Goal: Use online tool/utility

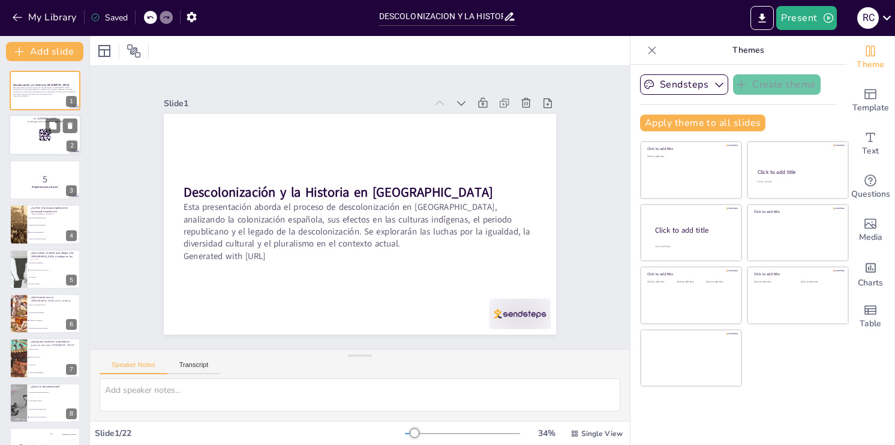
checkbox input "true"
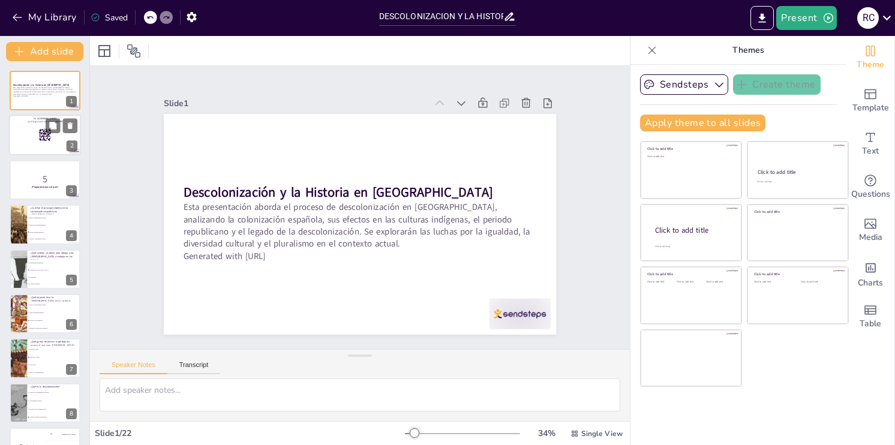
checkbox input "true"
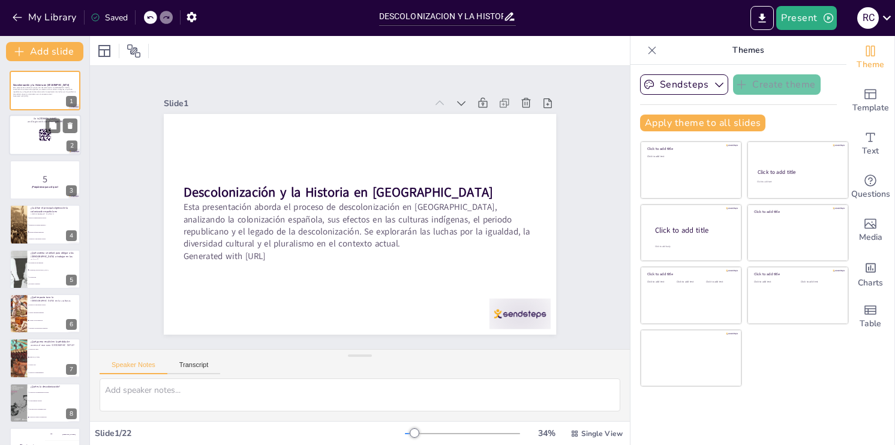
checkbox input "true"
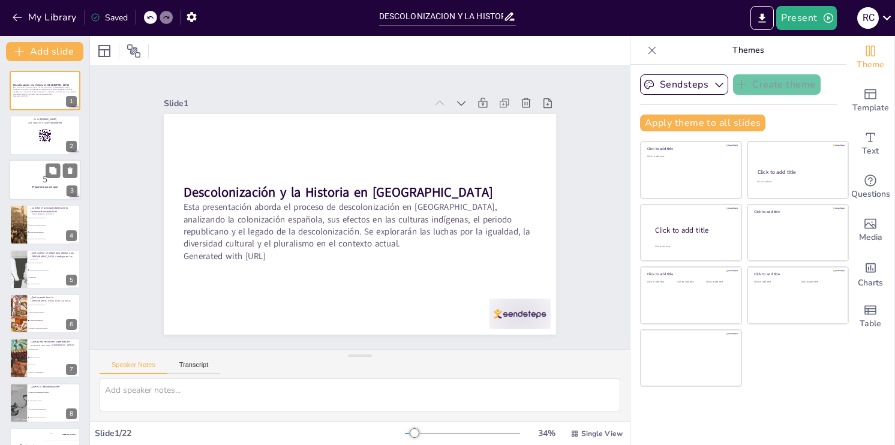
checkbox input "true"
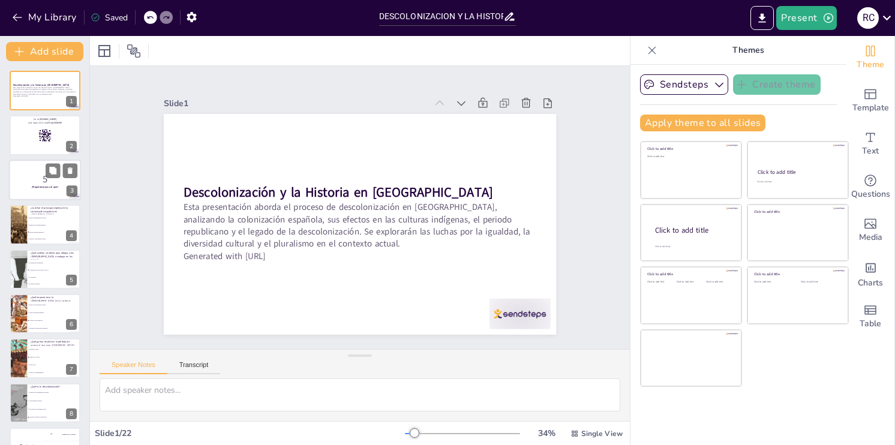
checkbox input "true"
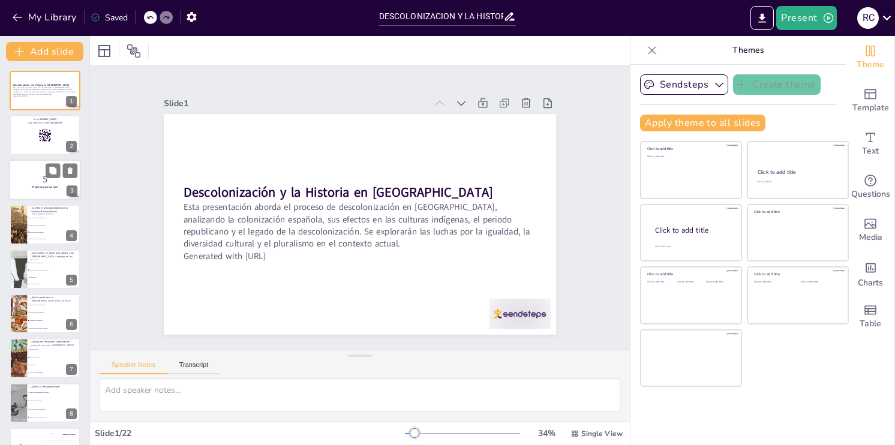
checkbox input "true"
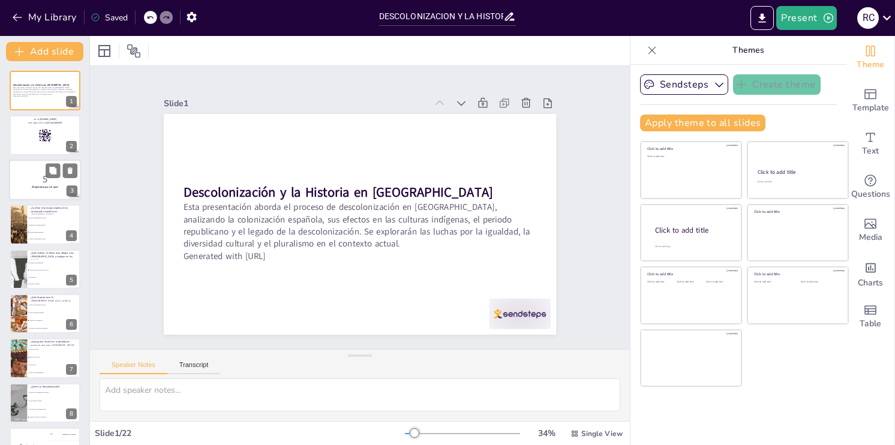
checkbox input "true"
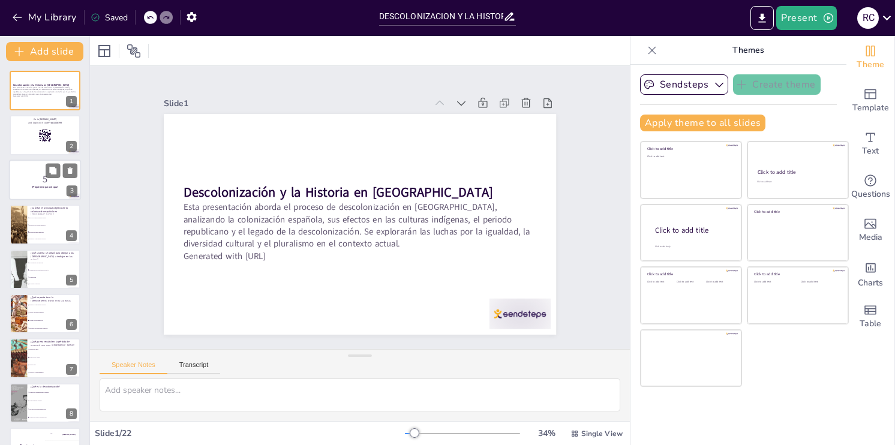
checkbox input "true"
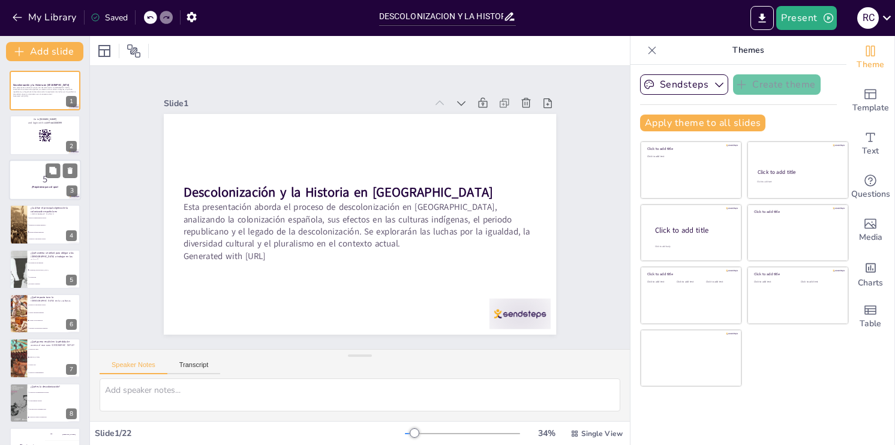
checkbox input "true"
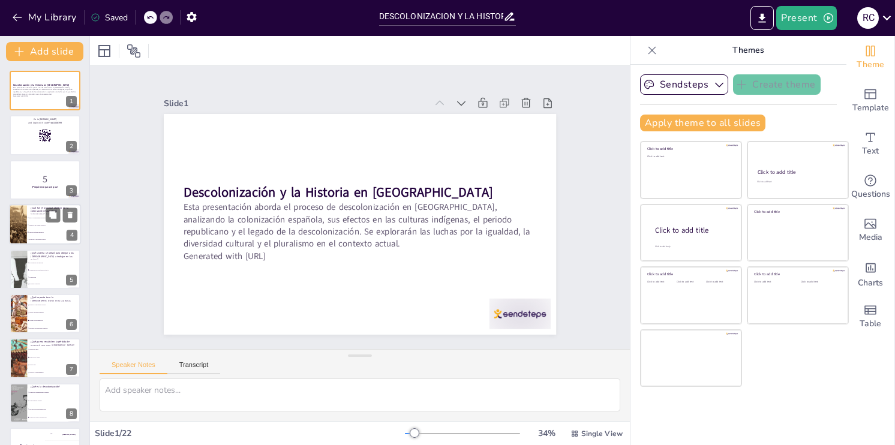
checkbox input "true"
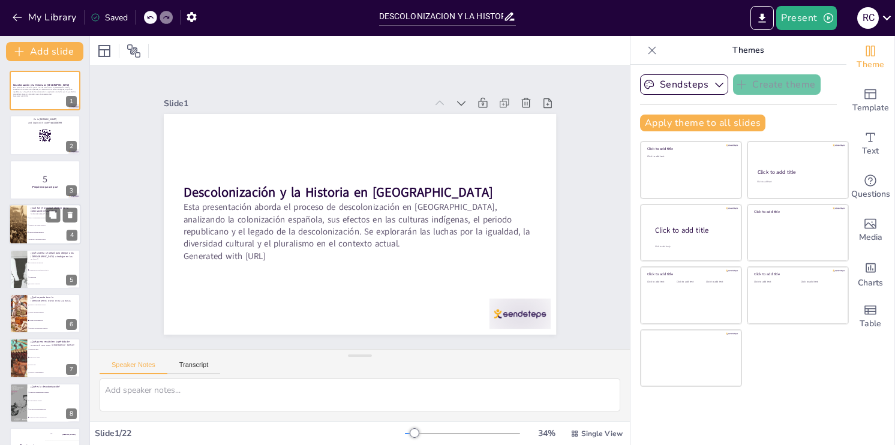
checkbox input "true"
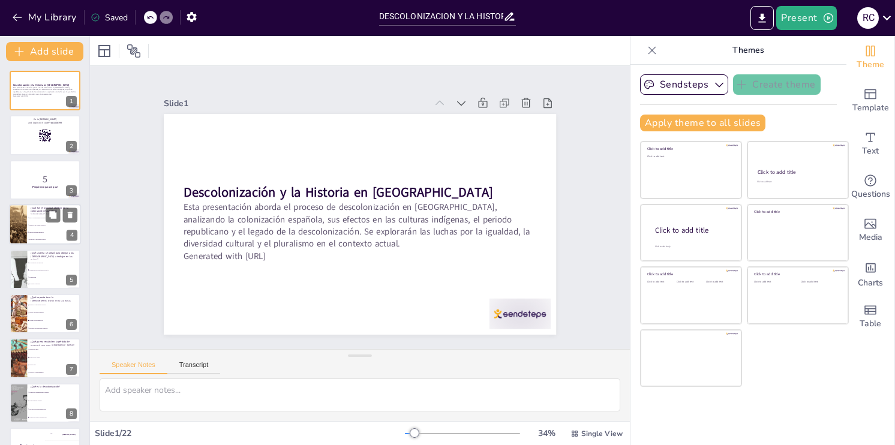
checkbox input "true"
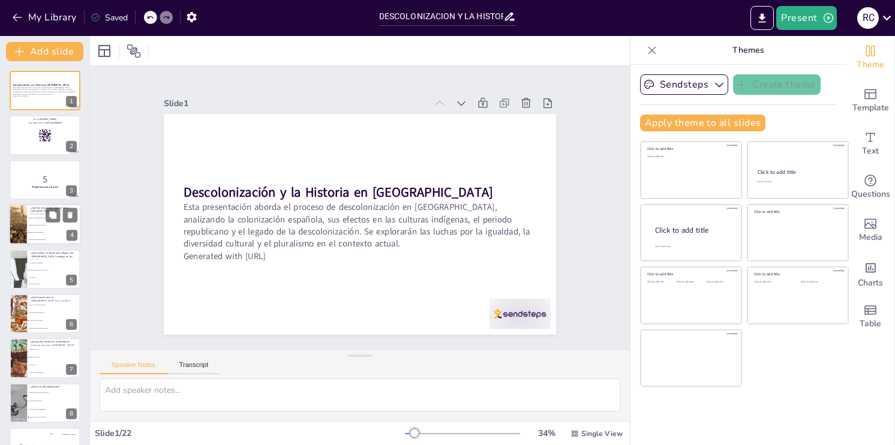
checkbox input "true"
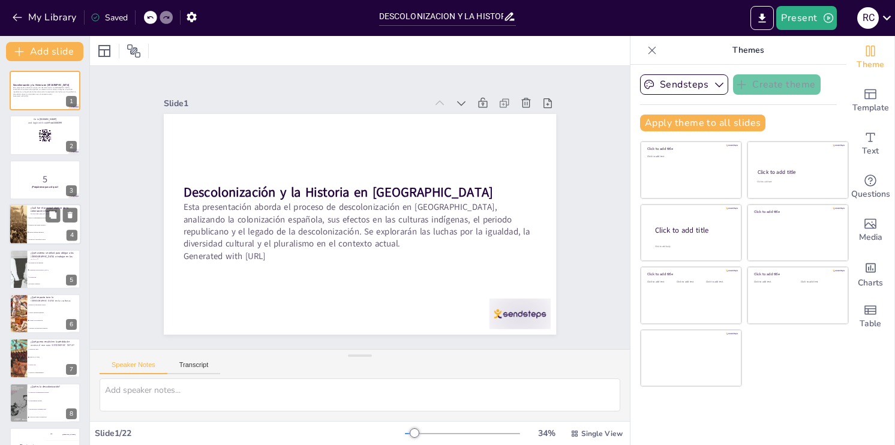
checkbox input "true"
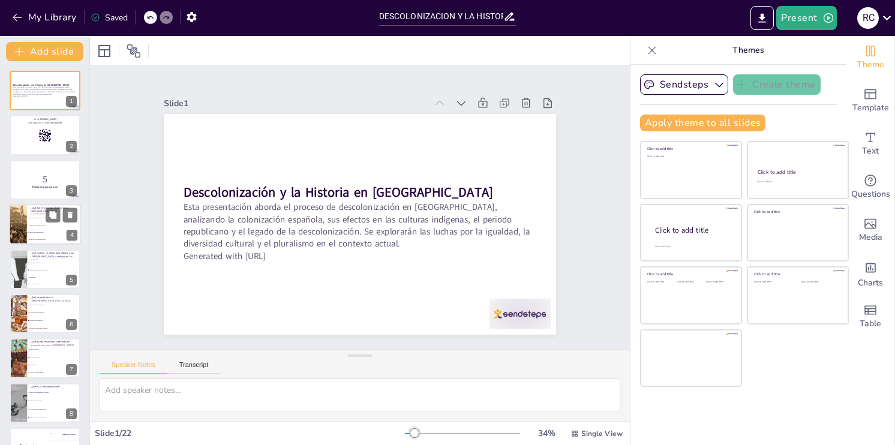
checkbox input "true"
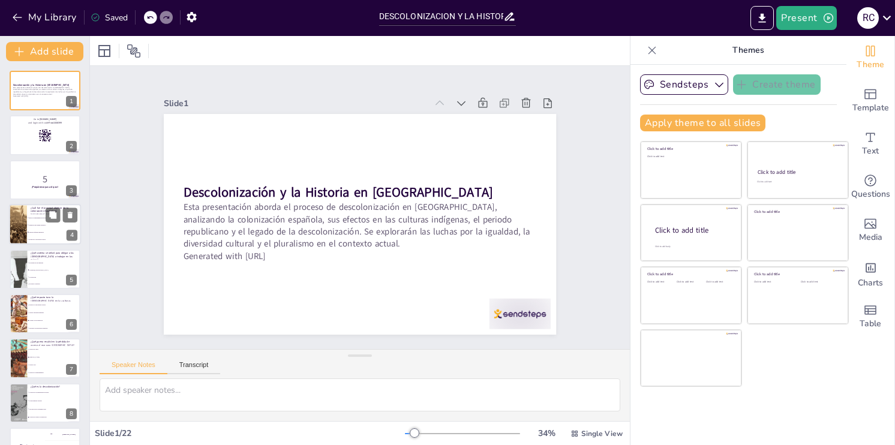
checkbox input "true"
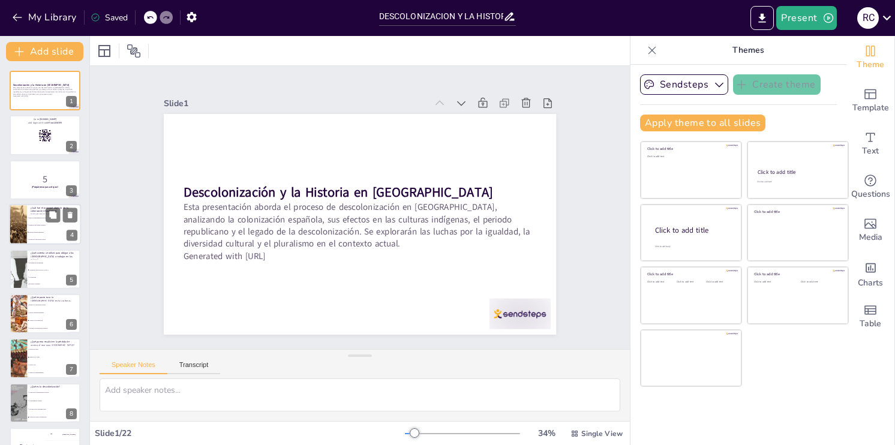
checkbox input "true"
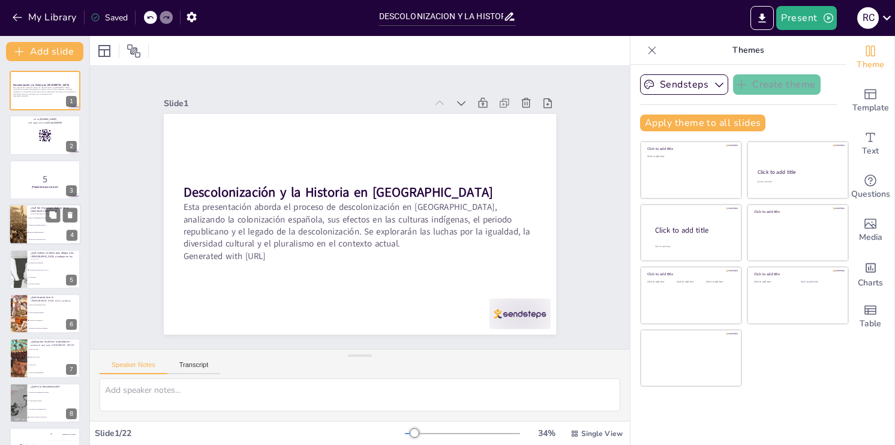
checkbox input "true"
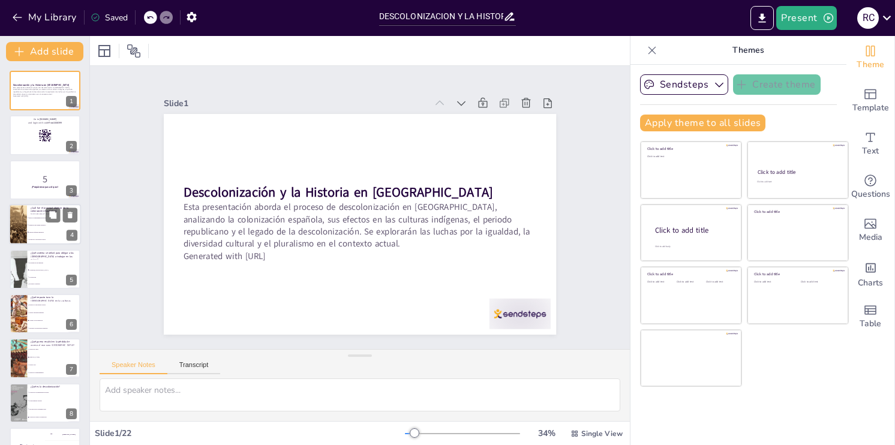
checkbox input "true"
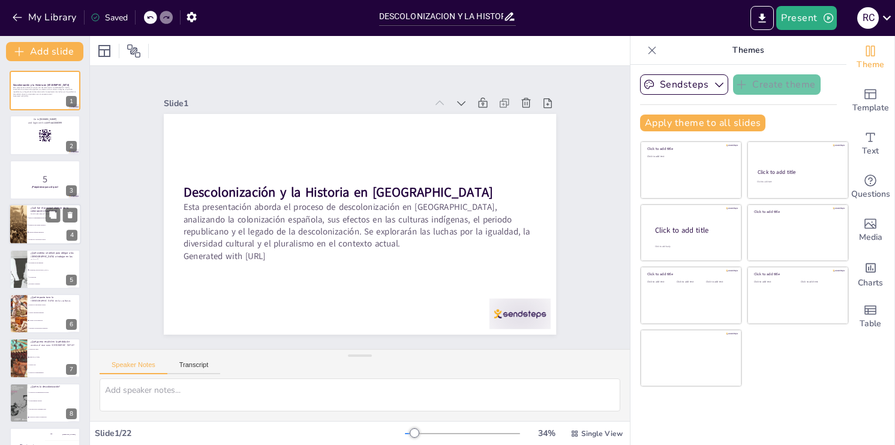
checkbox input "true"
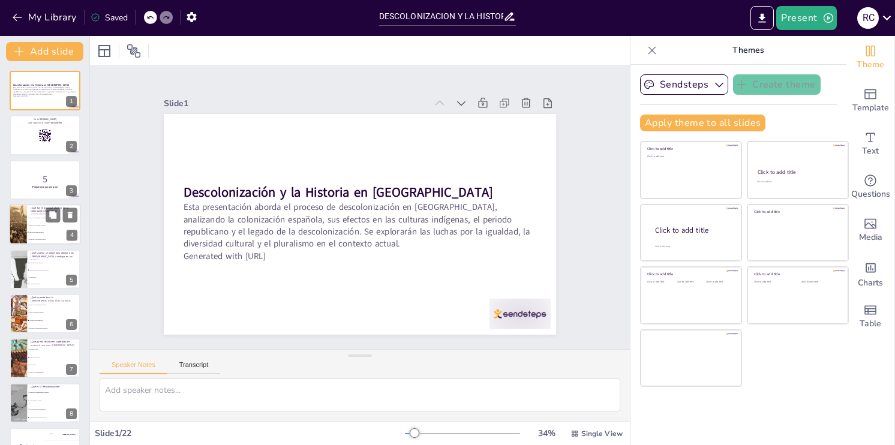
checkbox input "true"
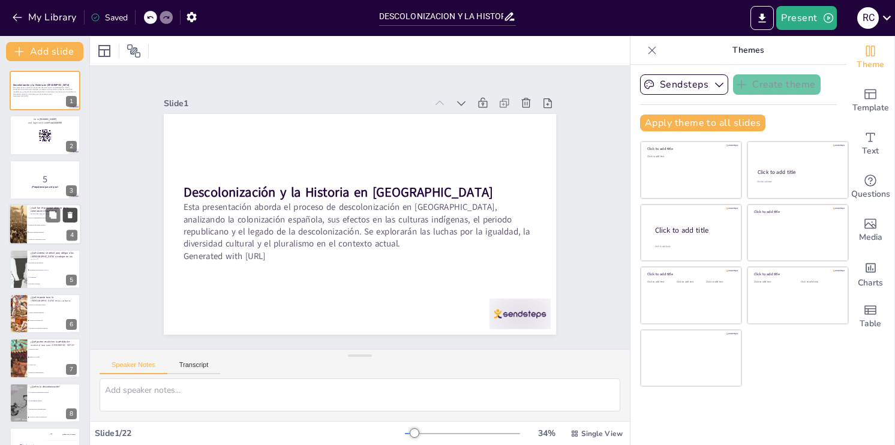
checkbox input "true"
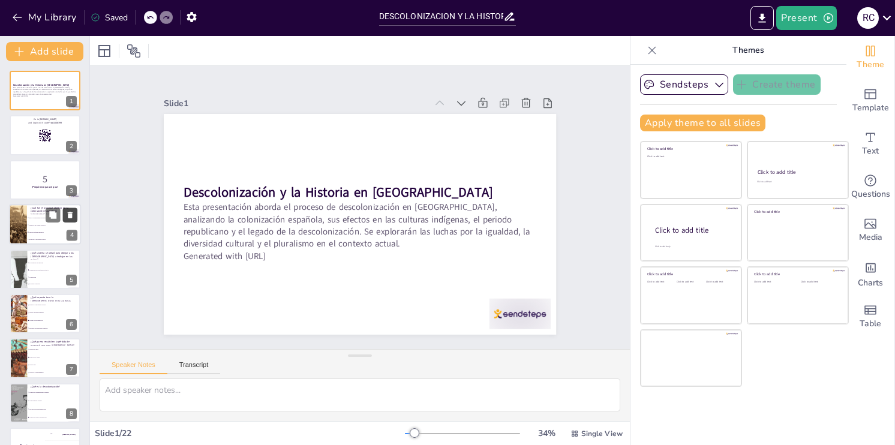
checkbox input "true"
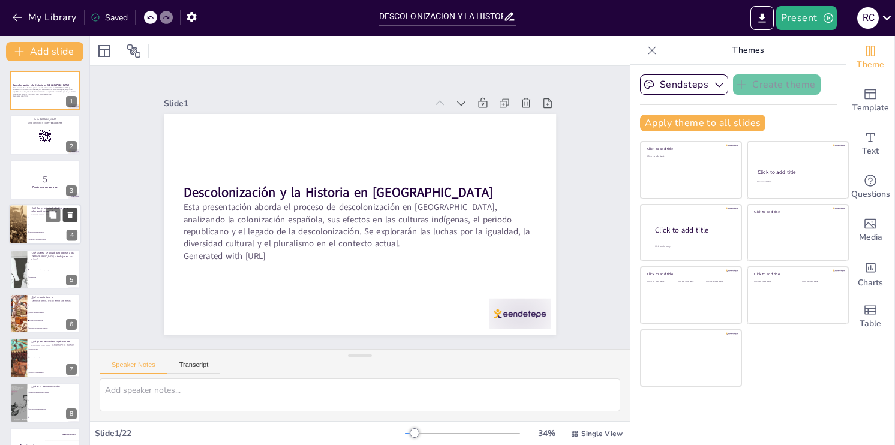
checkbox input "true"
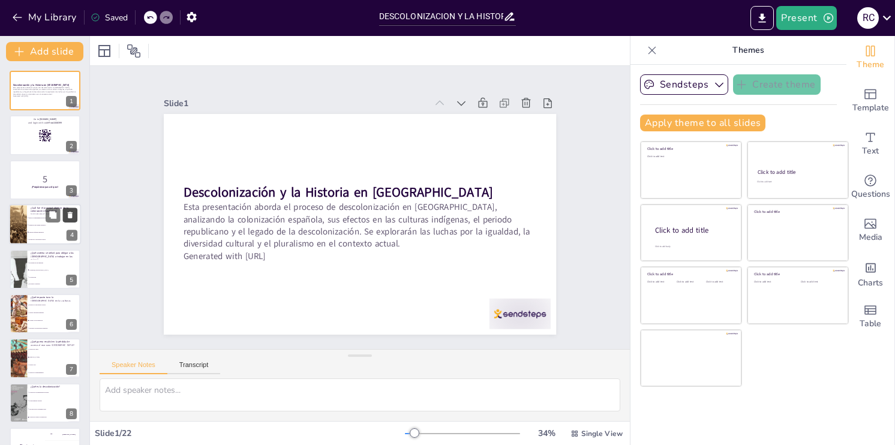
checkbox input "true"
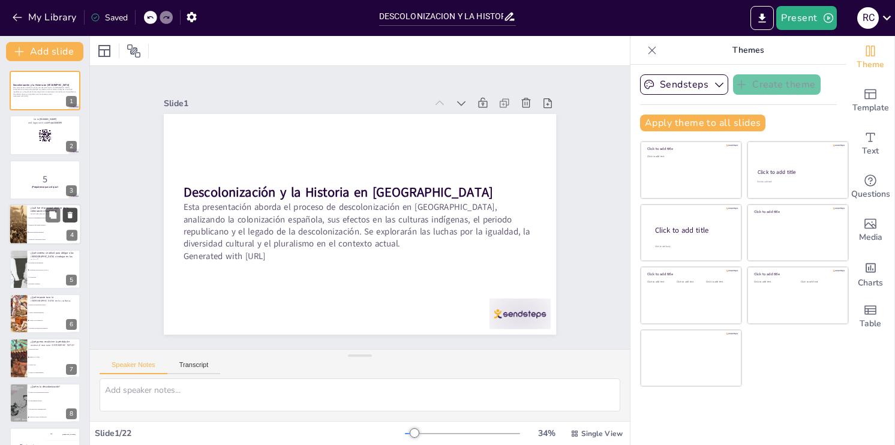
checkbox input "true"
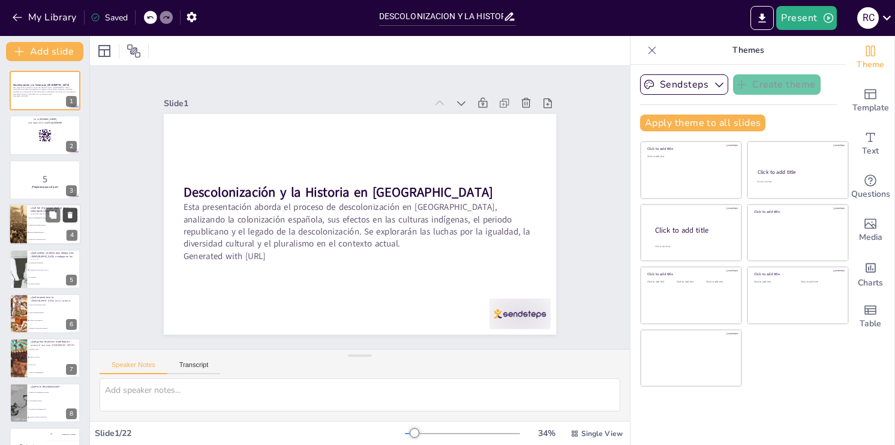
checkbox input "true"
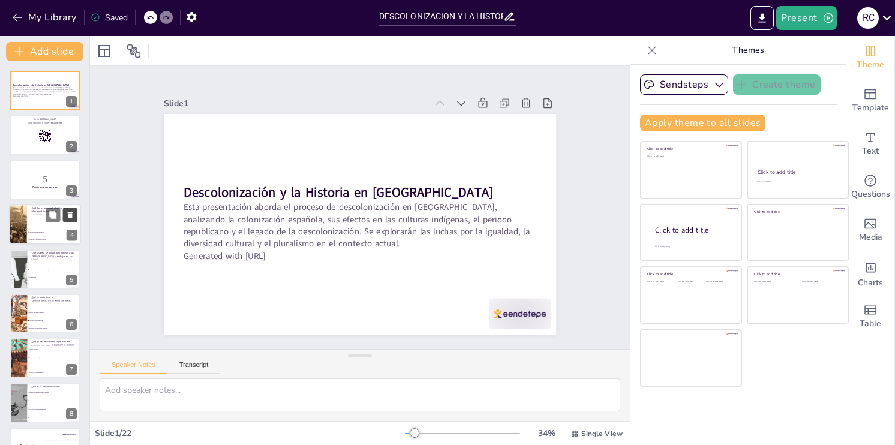
checkbox input "true"
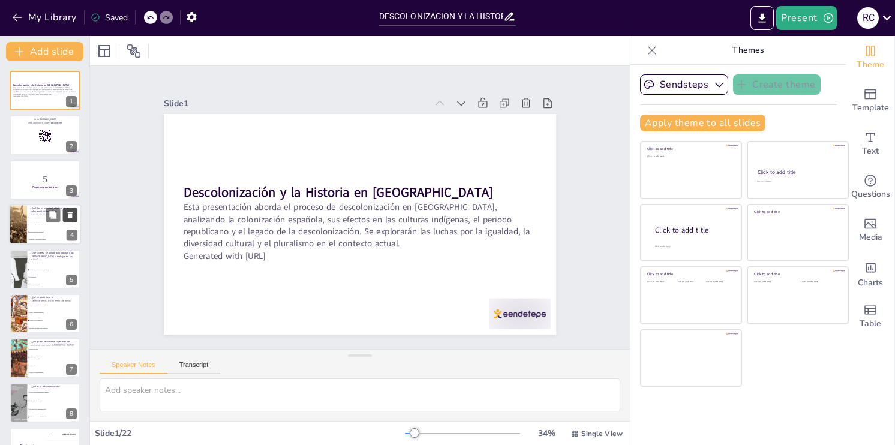
checkbox input "true"
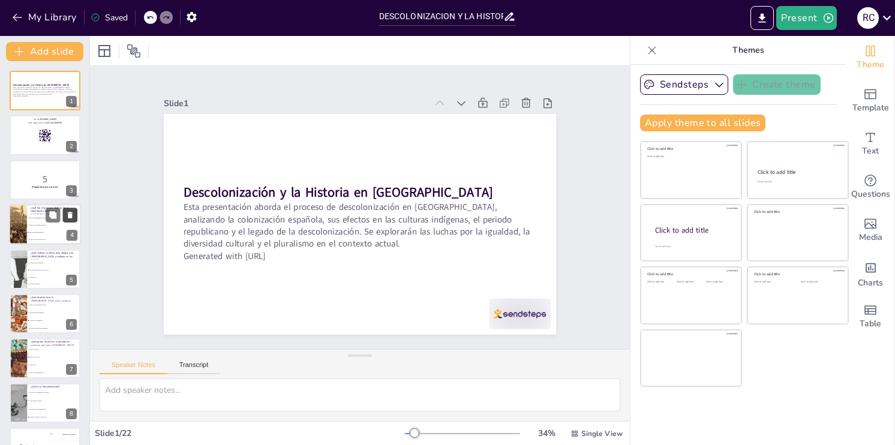
checkbox input "true"
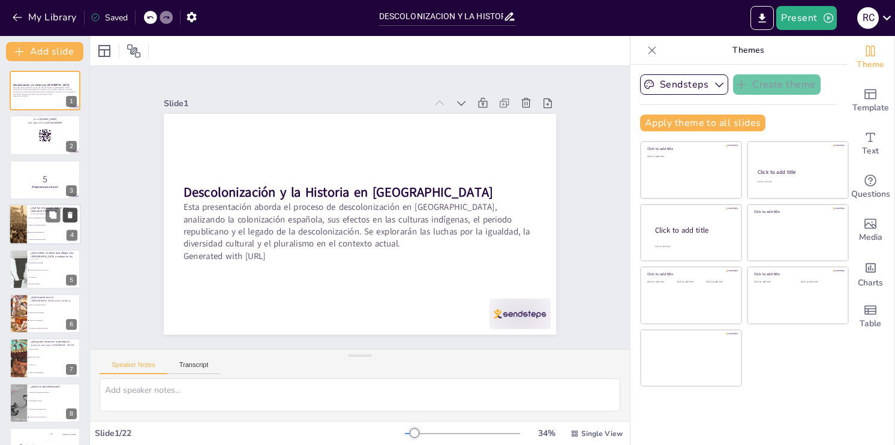
checkbox input "true"
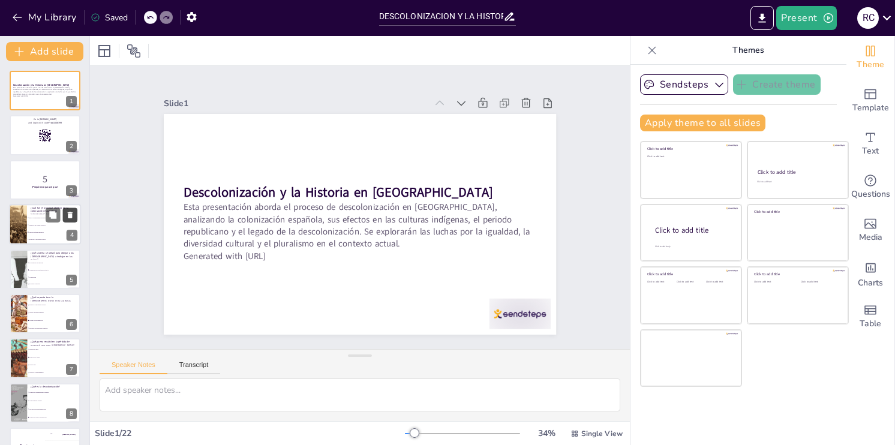
checkbox input "true"
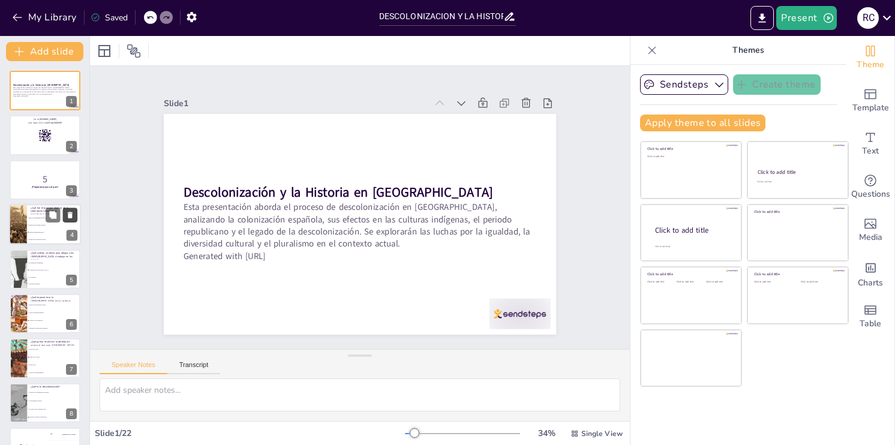
checkbox input "true"
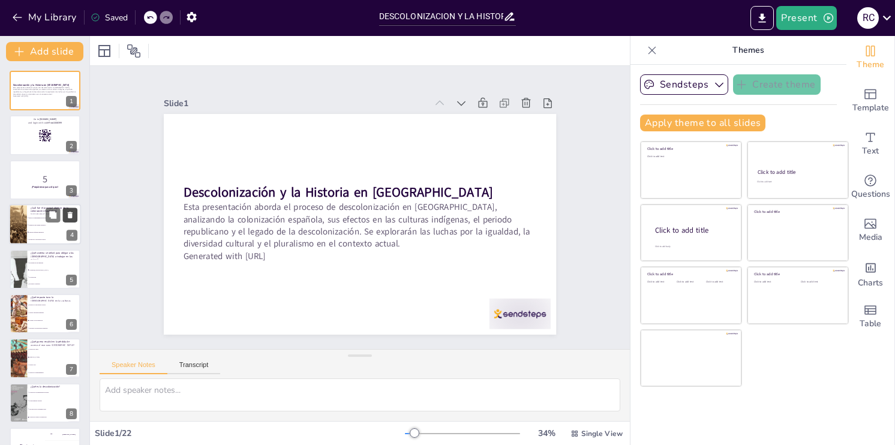
checkbox input "true"
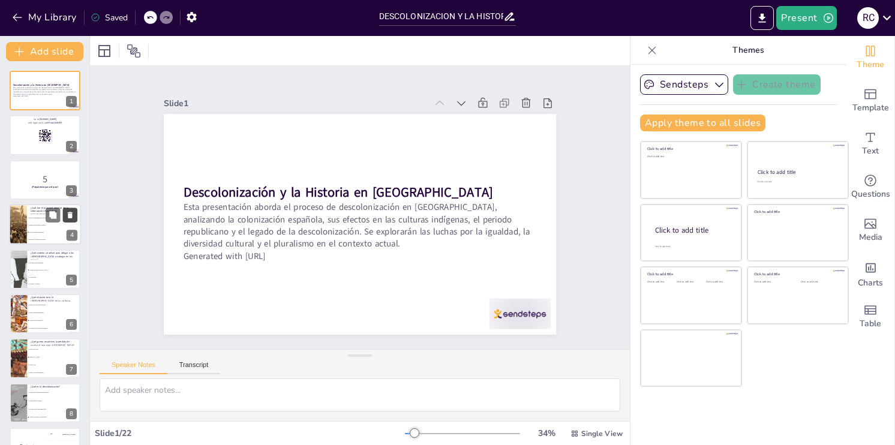
checkbox input "true"
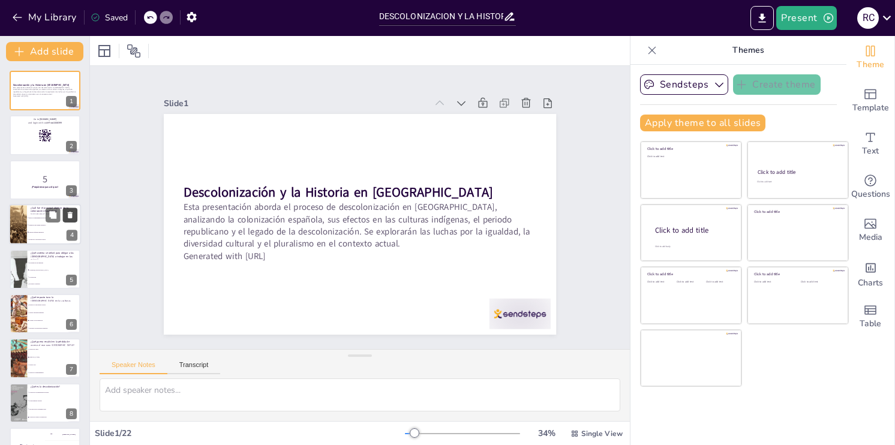
checkbox input "true"
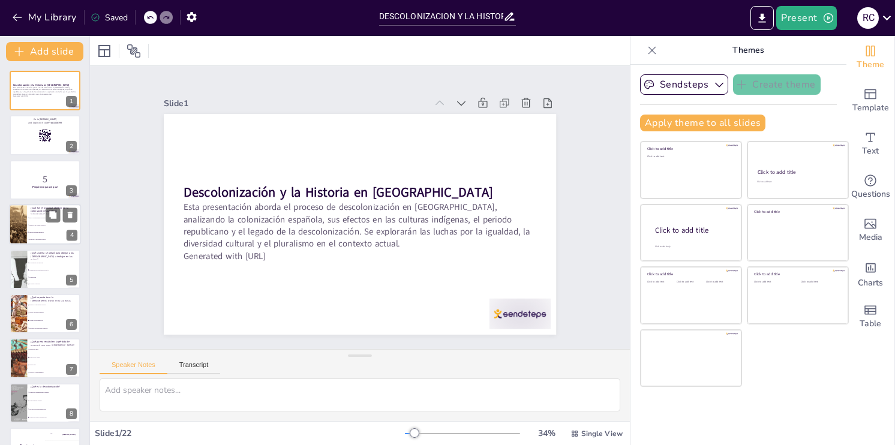
checkbox input "true"
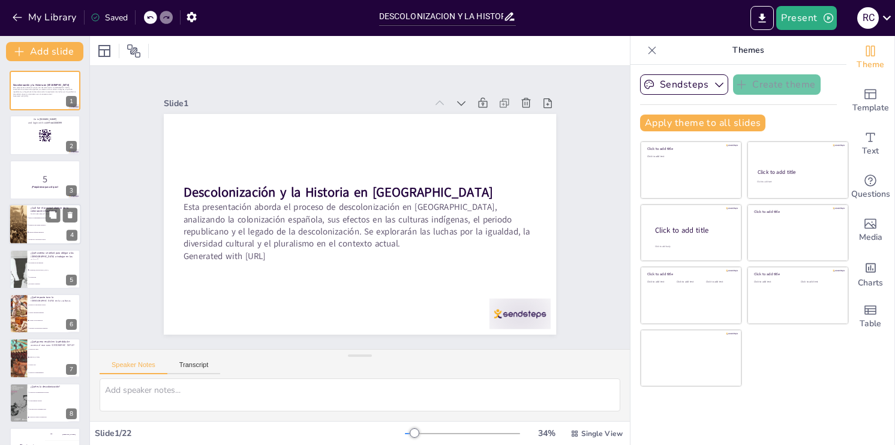
checkbox input "true"
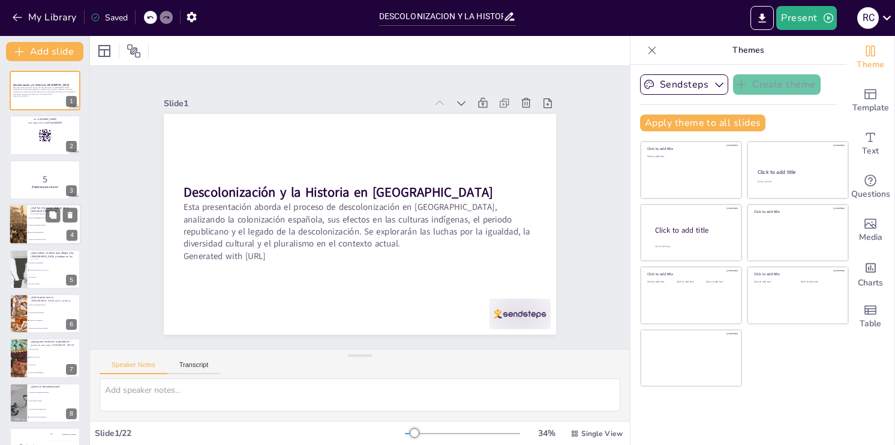
checkbox input "true"
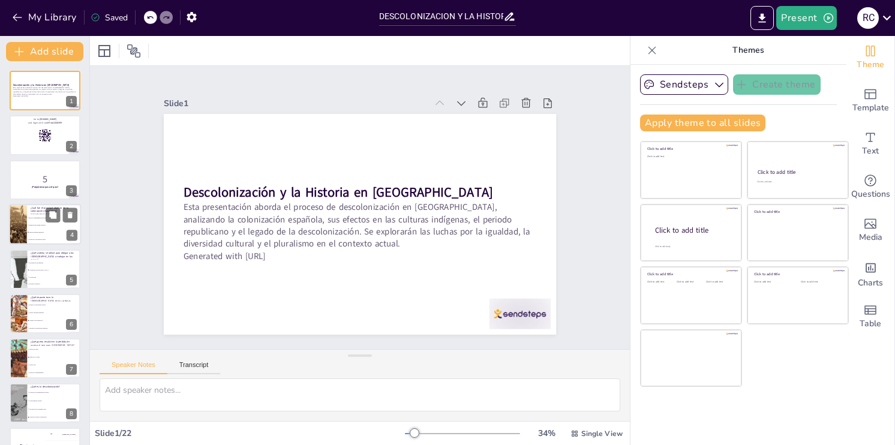
checkbox input "true"
